Goal: Task Accomplishment & Management: Manage account settings

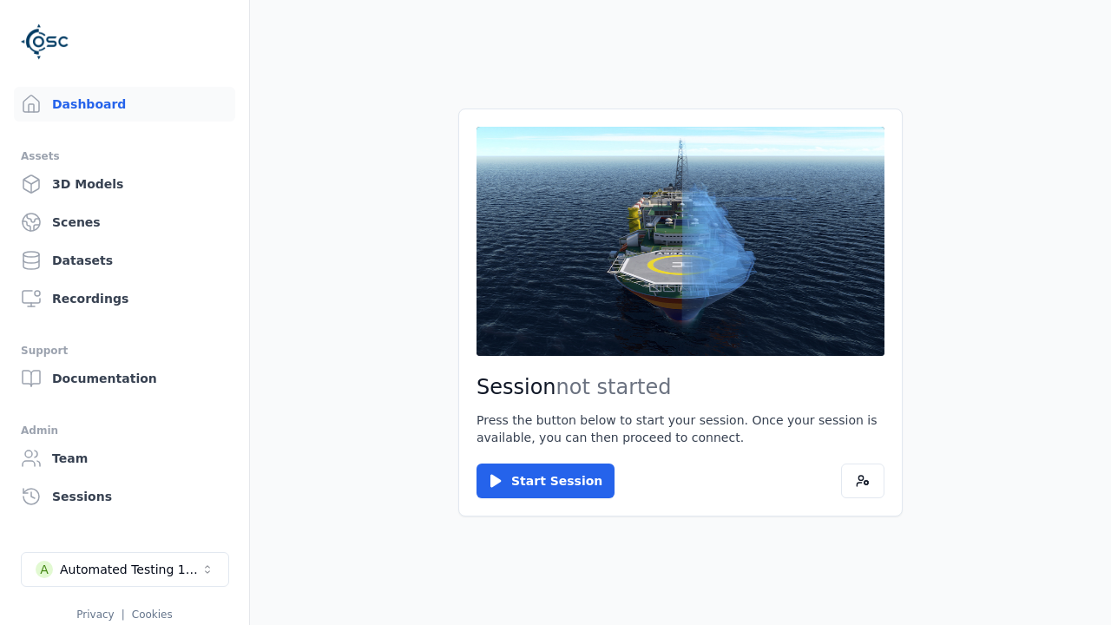
click at [125, 569] on div "Automated Testing 1 - Playwright" at bounding box center [130, 569] width 141 height 17
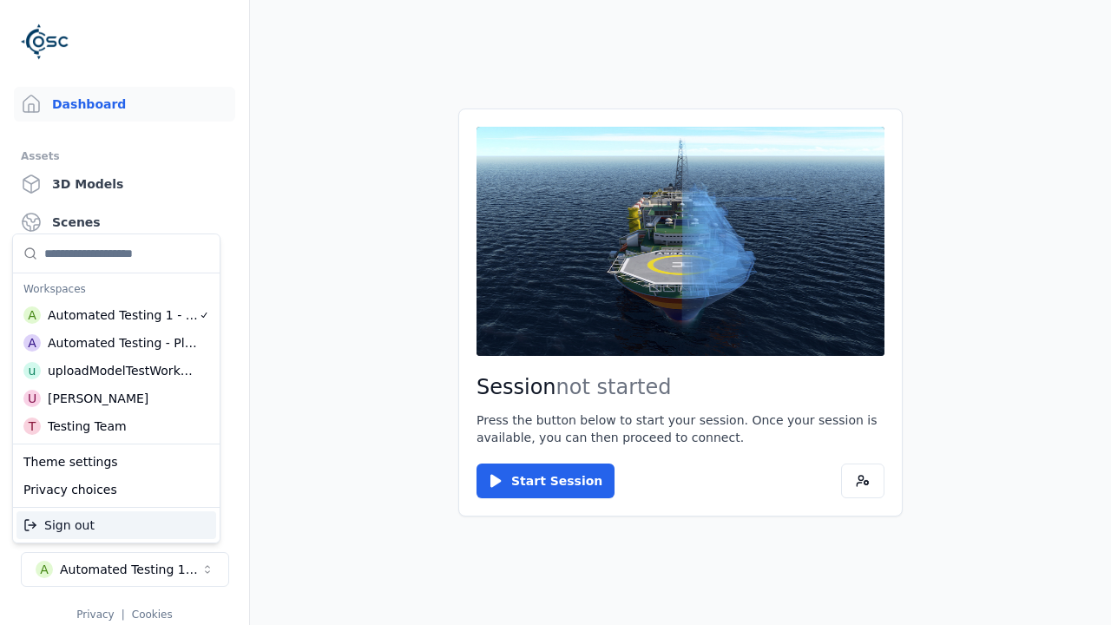
click at [116, 343] on div "Automated Testing - Playwright" at bounding box center [123, 342] width 150 height 17
click at [556, 313] on html "Support Dashboard Assets 3D Models Scenes Datasets Recordings Support Documenta…" at bounding box center [555, 312] width 1111 height 625
click at [124, 184] on link "3D Models" at bounding box center [124, 184] width 221 height 35
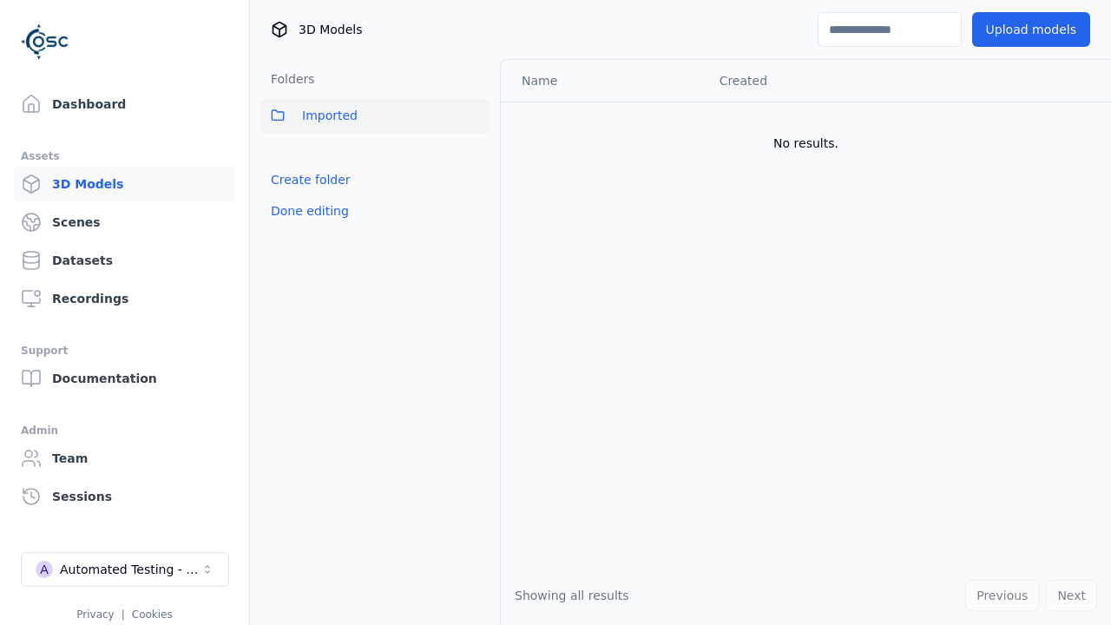
click at [310, 180] on link "Create folder" at bounding box center [311, 179] width 80 height 17
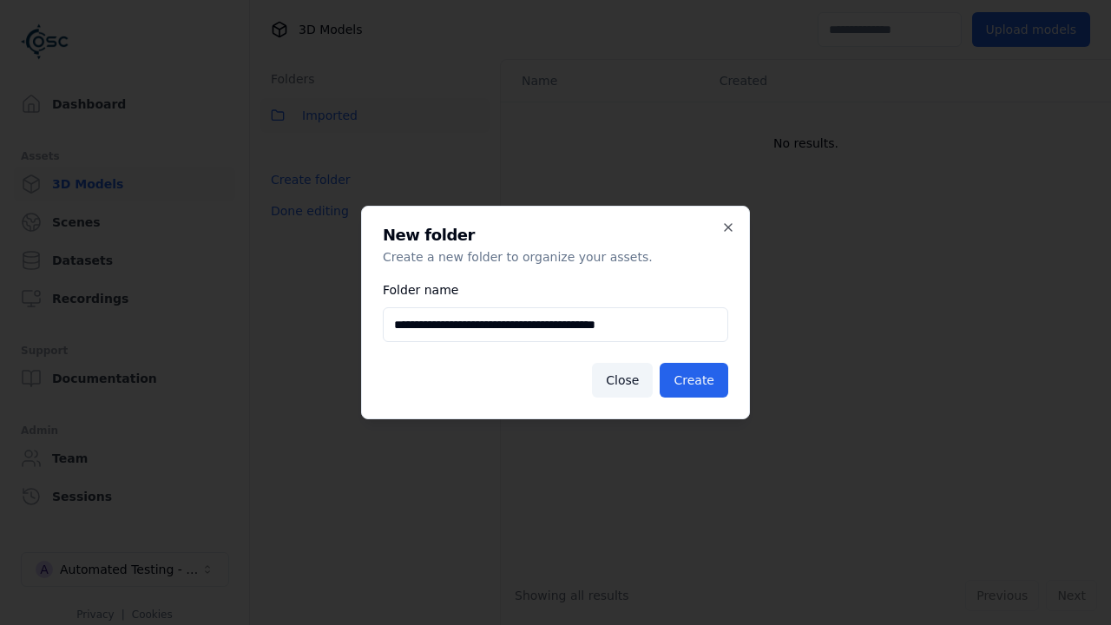
type input "**********"
click at [694, 380] on button "Create" at bounding box center [694, 380] width 69 height 35
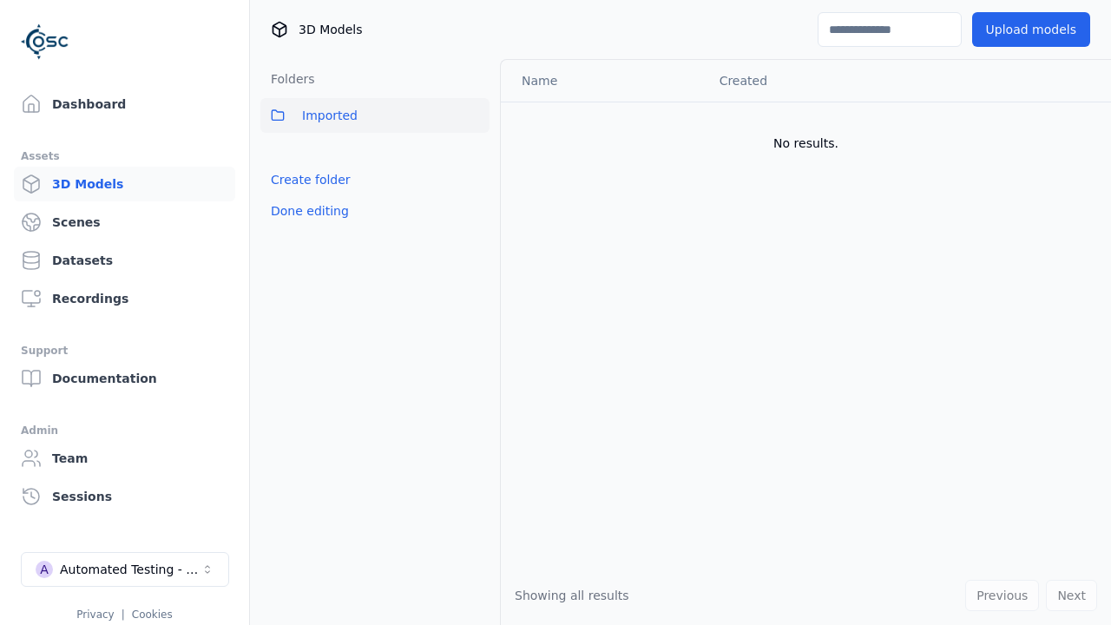
click at [309, 211] on button "Done editing" at bounding box center [309, 210] width 99 height 31
click at [293, 218] on button "Done editing" at bounding box center [309, 210] width 99 height 31
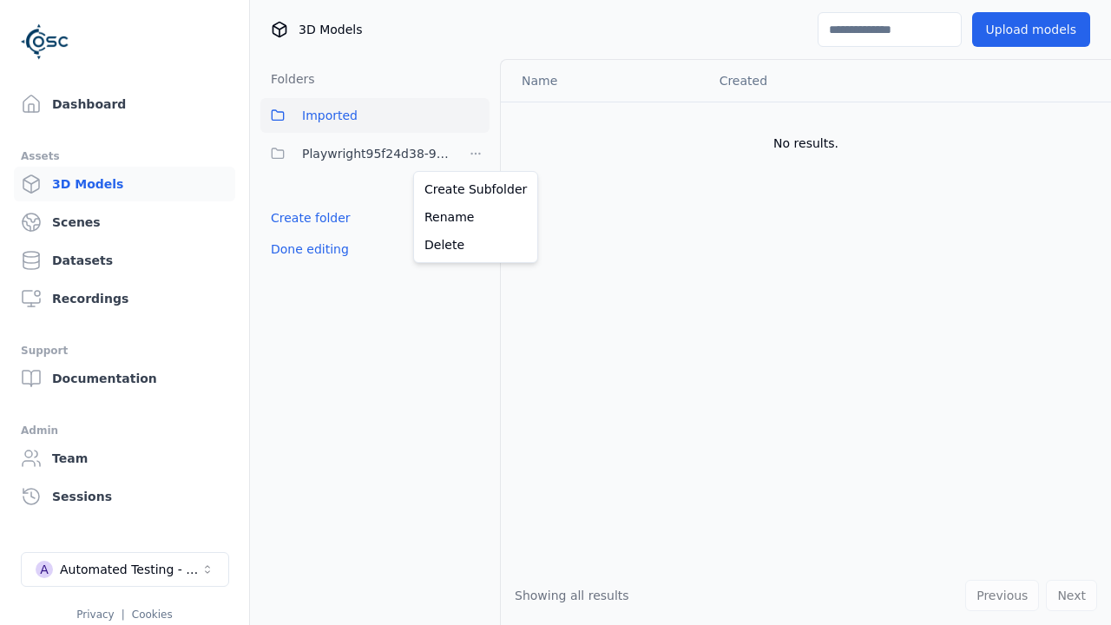
click at [476, 154] on html "Support Dashboard Assets 3D Models Scenes Datasets Recordings Support Documenta…" at bounding box center [555, 312] width 1111 height 625
click at [476, 217] on div "Rename" at bounding box center [476, 217] width 116 height 28
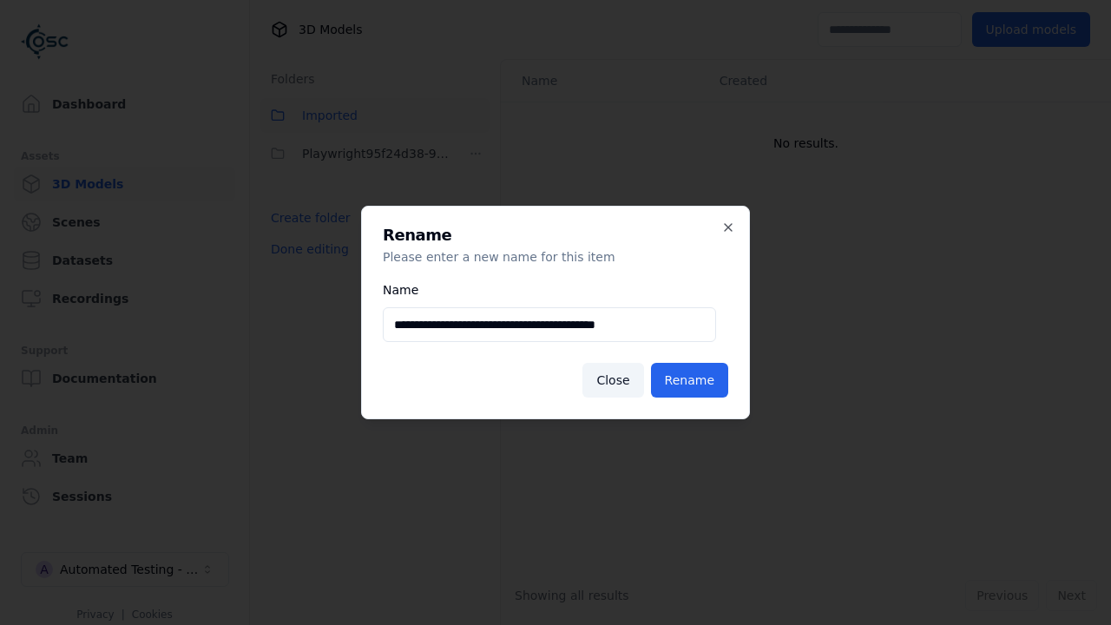
click at [550, 325] on input "**********" at bounding box center [549, 324] width 333 height 35
type input "**********"
click at [689, 380] on button "Rename" at bounding box center [689, 380] width 77 height 35
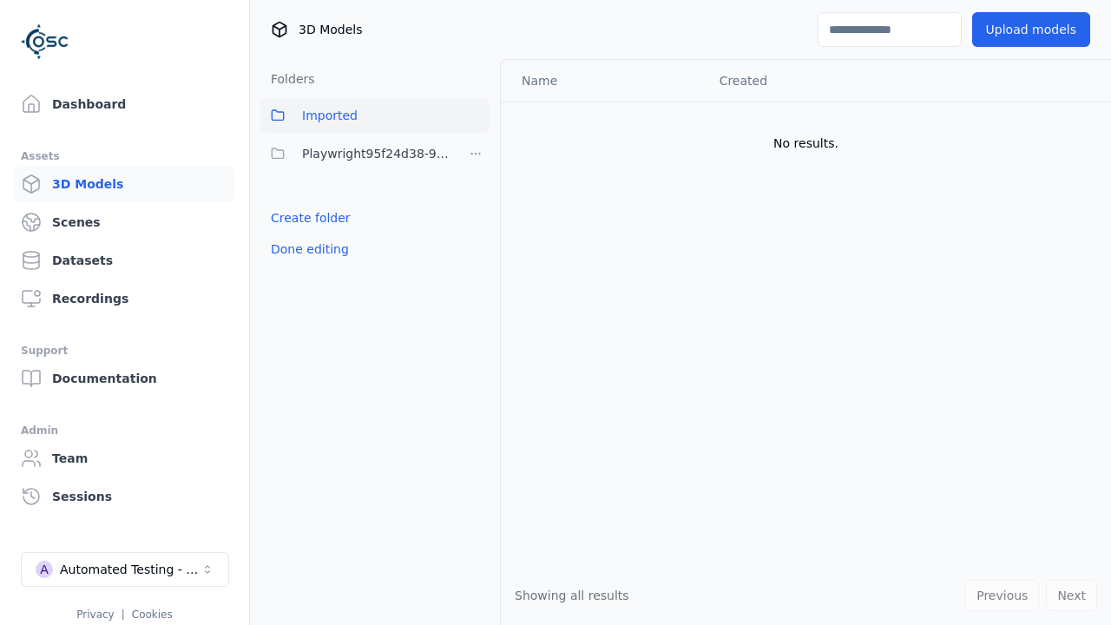
click at [309, 249] on button "Done editing" at bounding box center [309, 249] width 99 height 31
click at [293, 218] on button "Edit list" at bounding box center [293, 217] width 66 height 31
click at [476, 154] on html "Support Dashboard Assets 3D Models Scenes Datasets Recordings Support Documenta…" at bounding box center [555, 312] width 1111 height 625
click at [476, 245] on div "Delete" at bounding box center [476, 245] width 116 height 28
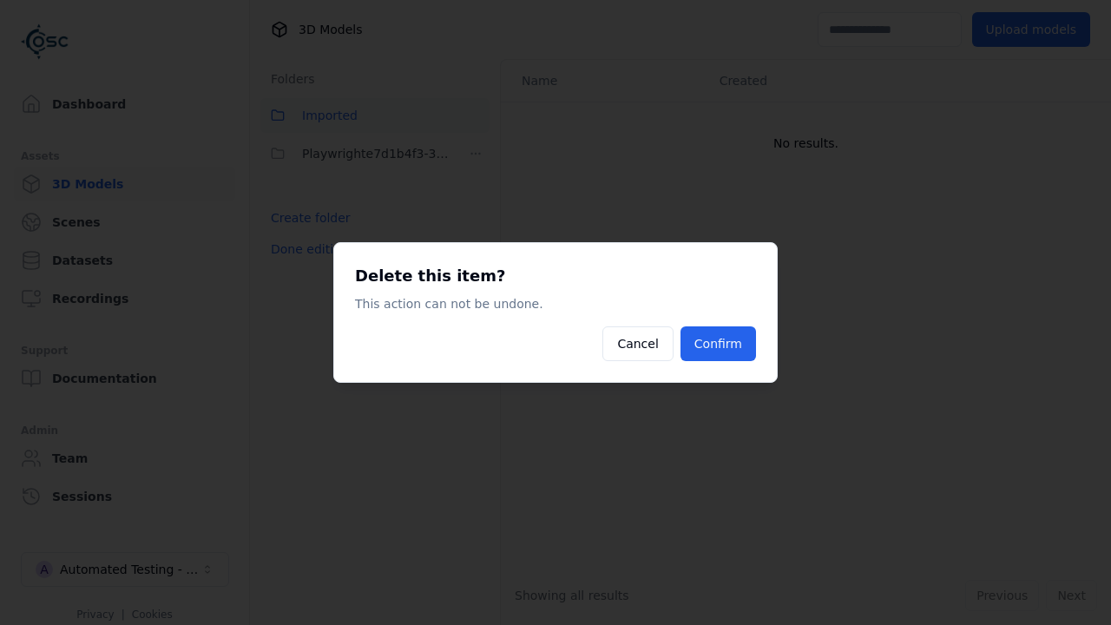
click at [718, 344] on button "Confirm" at bounding box center [719, 343] width 76 height 35
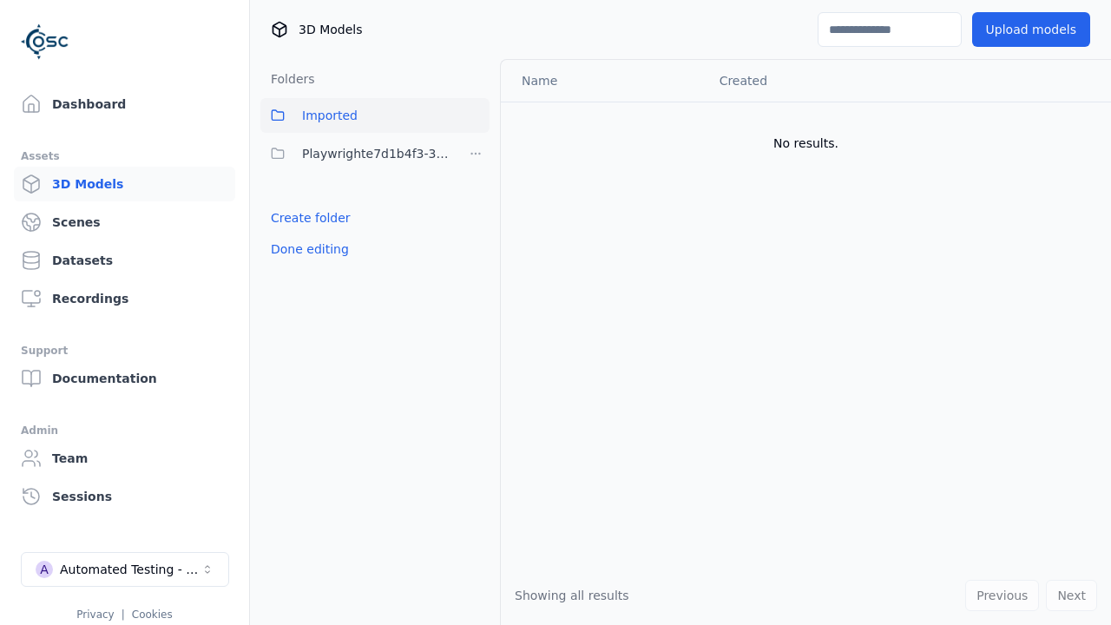
click at [309, 249] on button "Done editing" at bounding box center [309, 249] width 99 height 31
